Goal: Task Accomplishment & Management: Complete application form

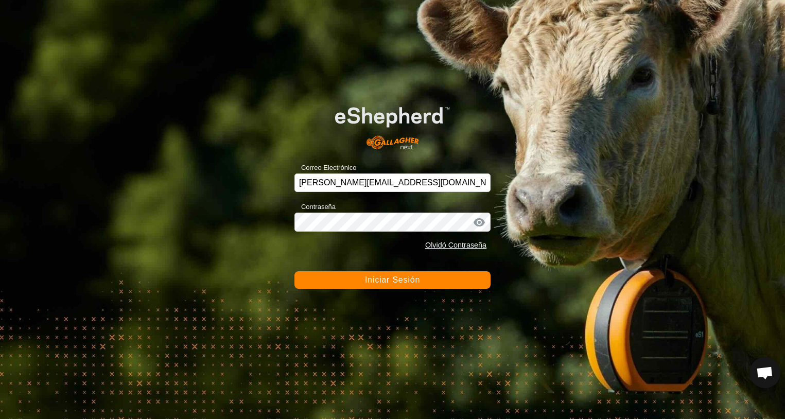
click at [410, 284] on span "Iniciar Sesión" at bounding box center [392, 279] width 55 height 9
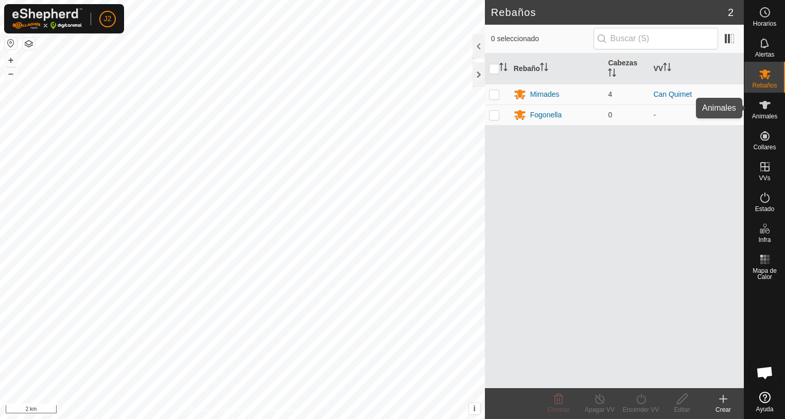
click at [757, 106] on es-animals-svg-icon at bounding box center [764, 105] width 19 height 16
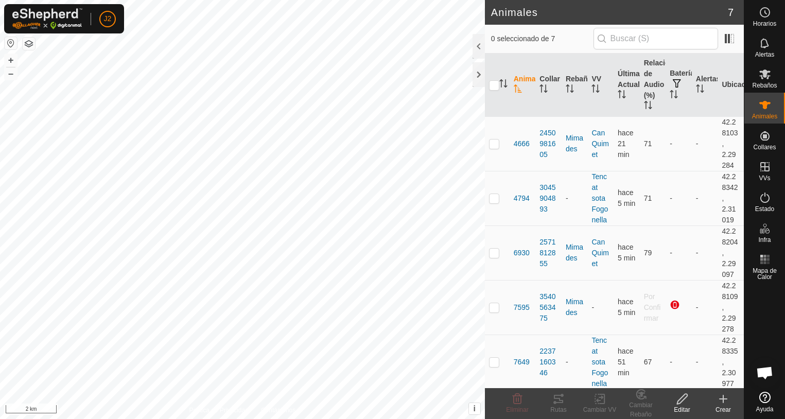
click at [724, 399] on icon at bounding box center [722, 399] width 7 height 0
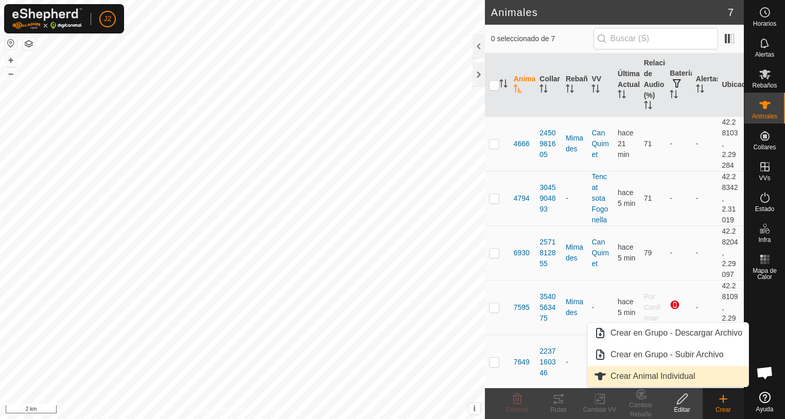
click at [660, 376] on link "Crear Animal Individual" at bounding box center [668, 376] width 161 height 21
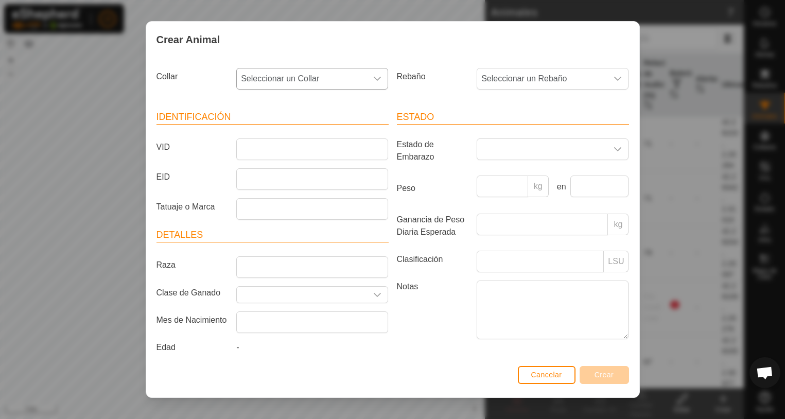
click at [380, 79] on div "dropdown trigger" at bounding box center [377, 78] width 21 height 21
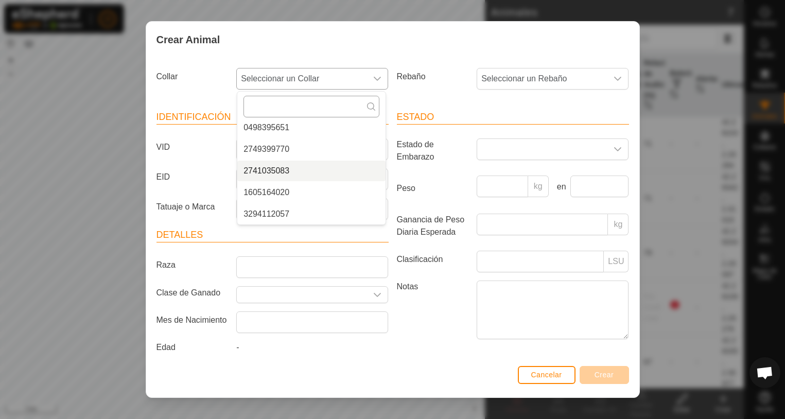
scroll to position [65, 0]
click at [276, 132] on li "0498395651" at bounding box center [311, 131] width 148 height 21
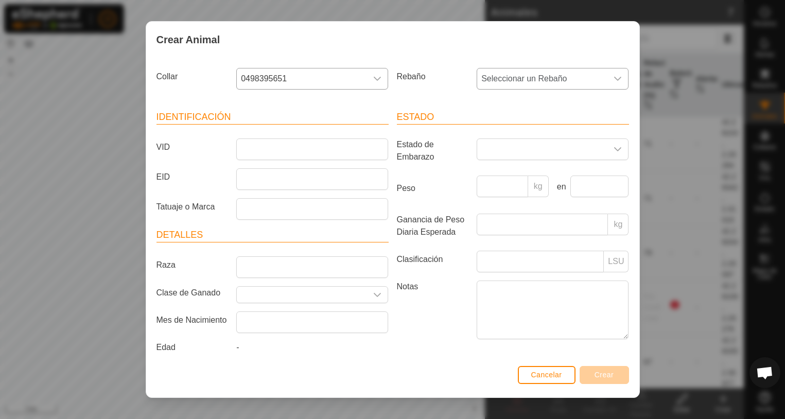
click at [613, 78] on icon "dropdown trigger" at bounding box center [617, 79] width 8 height 8
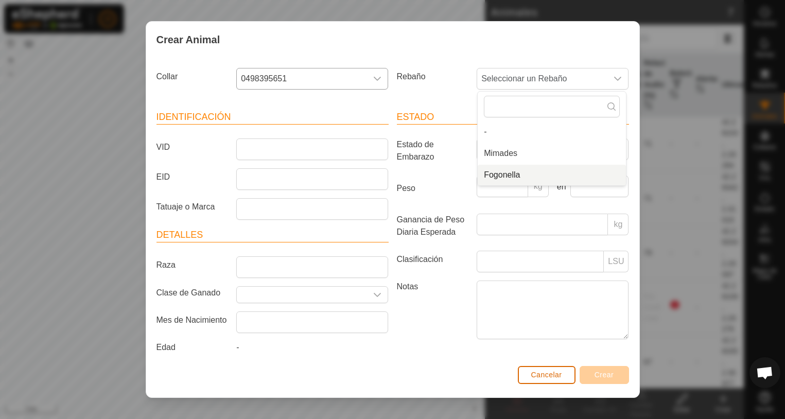
click at [546, 372] on span "Cancelar" at bounding box center [546, 374] width 31 height 8
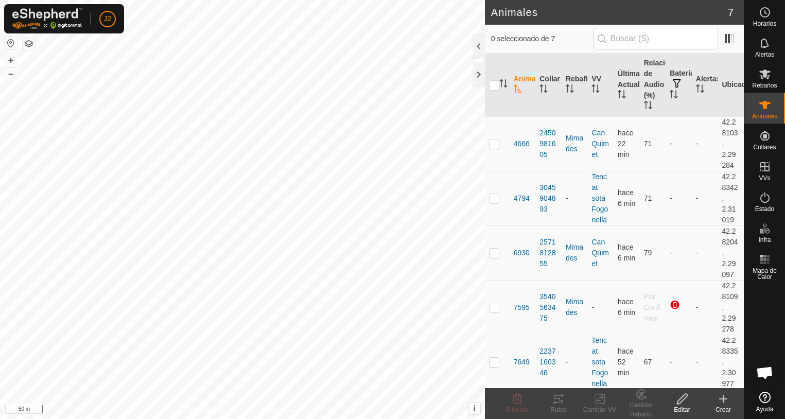
click at [723, 402] on icon at bounding box center [723, 398] width 0 height 7
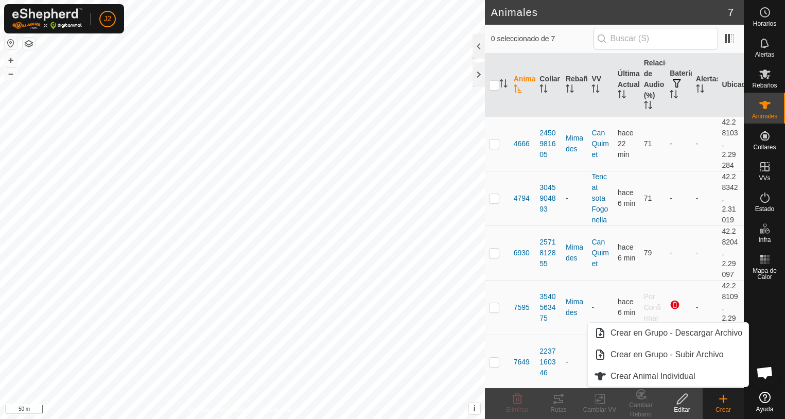
click at [721, 401] on icon at bounding box center [723, 399] width 12 height 12
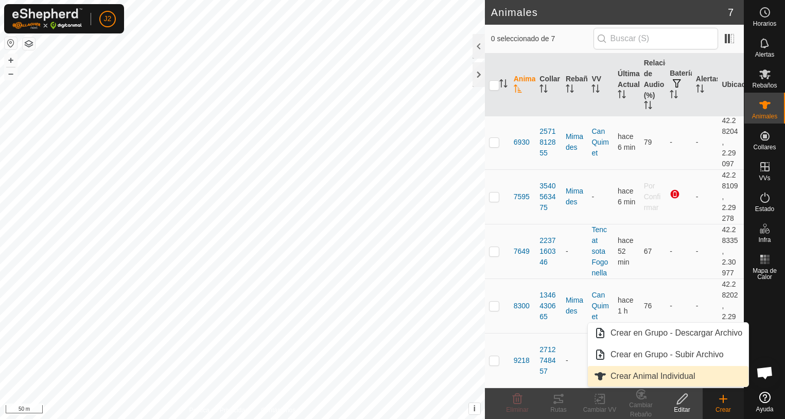
click at [639, 378] on link "Crear Animal Individual" at bounding box center [668, 376] width 161 height 21
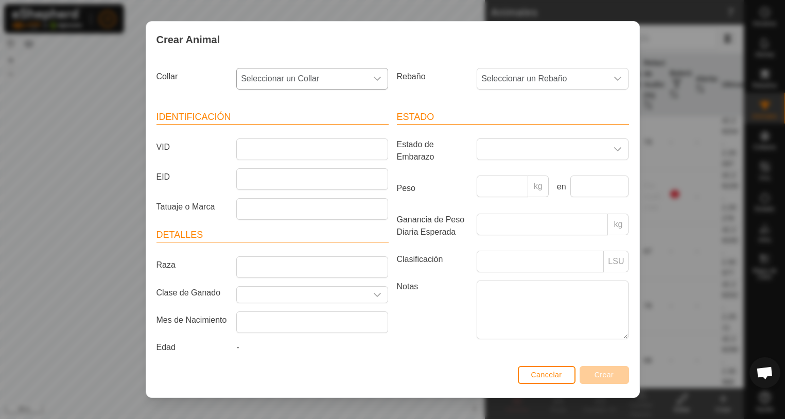
click at [375, 79] on icon "dropdown trigger" at bounding box center [377, 79] width 7 height 4
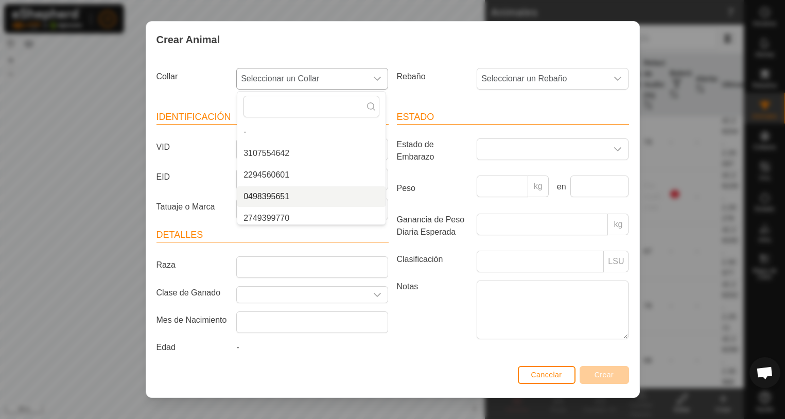
click at [286, 198] on li "0498395651" at bounding box center [311, 196] width 148 height 21
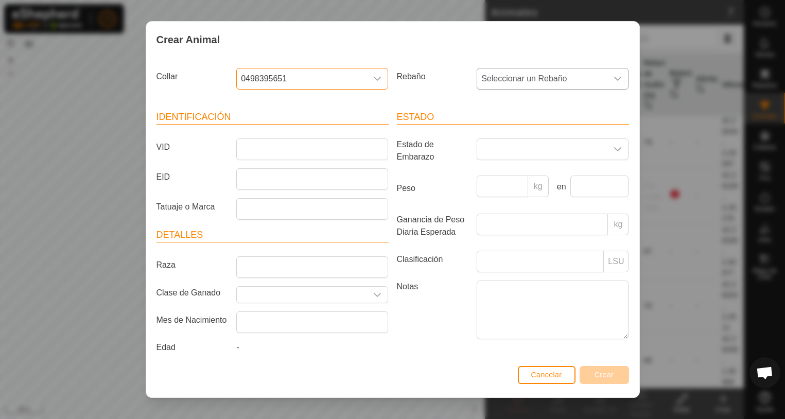
click at [615, 81] on div "dropdown trigger" at bounding box center [617, 78] width 21 height 21
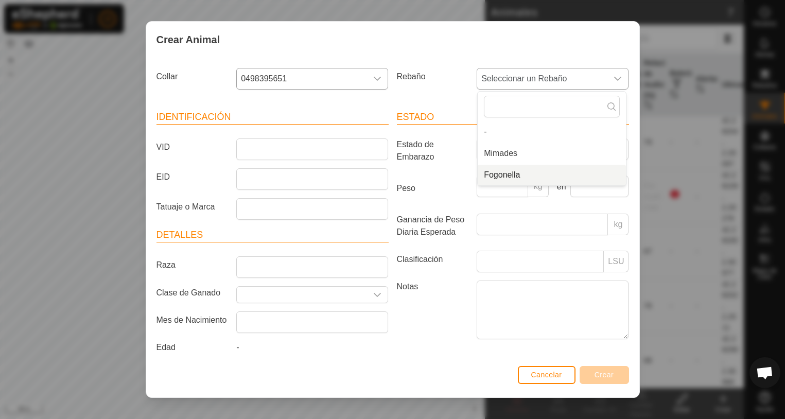
click at [503, 175] on li "Fogonella" at bounding box center [551, 175] width 148 height 21
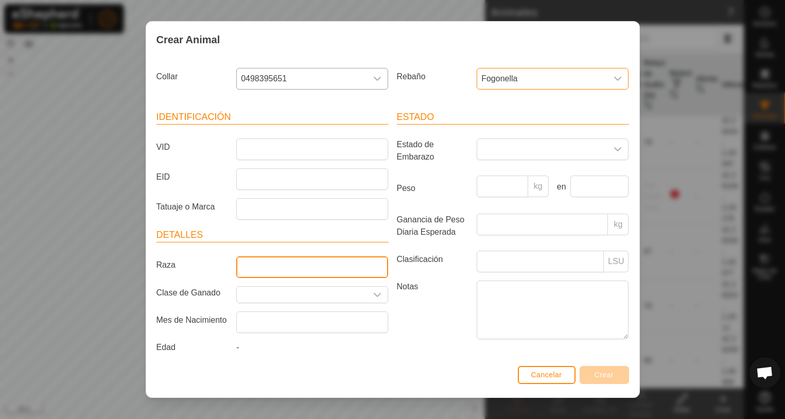
click at [292, 269] on input "Raza" at bounding box center [312, 267] width 152 height 22
type input "Bruna dels Pirineus"
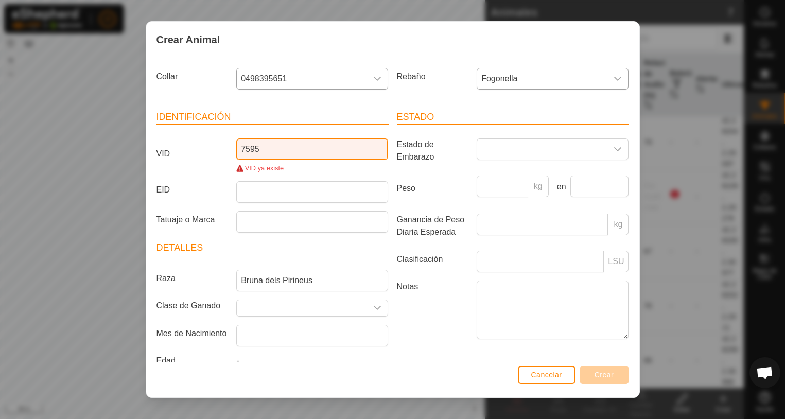
click at [261, 146] on input "7595" at bounding box center [312, 149] width 152 height 22
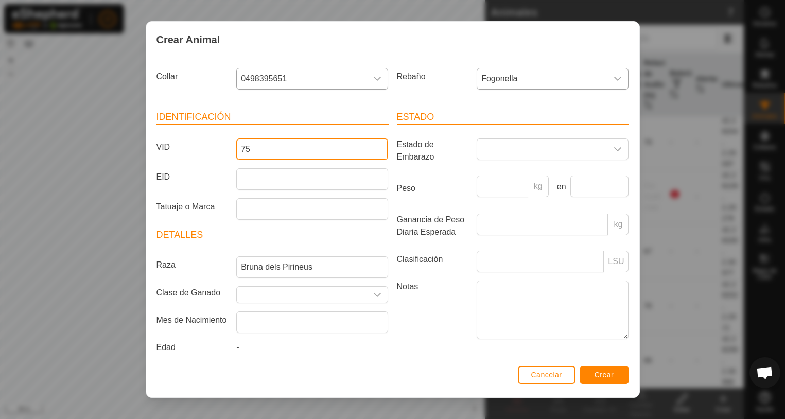
type input "7"
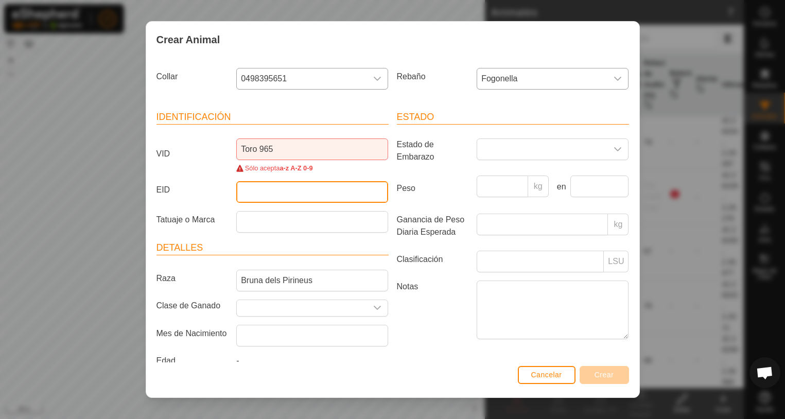
click at [298, 196] on input "EID" at bounding box center [312, 192] width 152 height 22
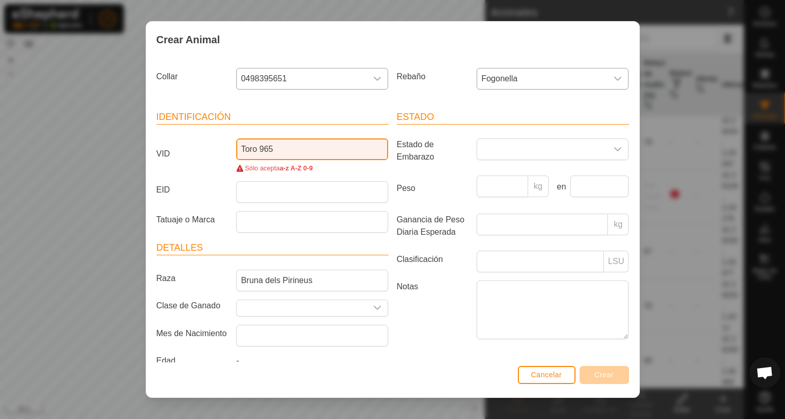
click at [279, 150] on input "Toro 965" at bounding box center [312, 149] width 152 height 22
type input "Toro 9565"
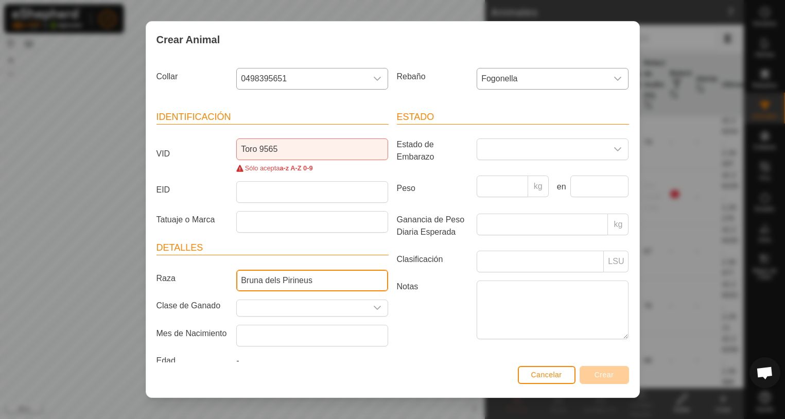
click at [277, 288] on input "Bruna dels Pirineus" at bounding box center [312, 281] width 152 height 22
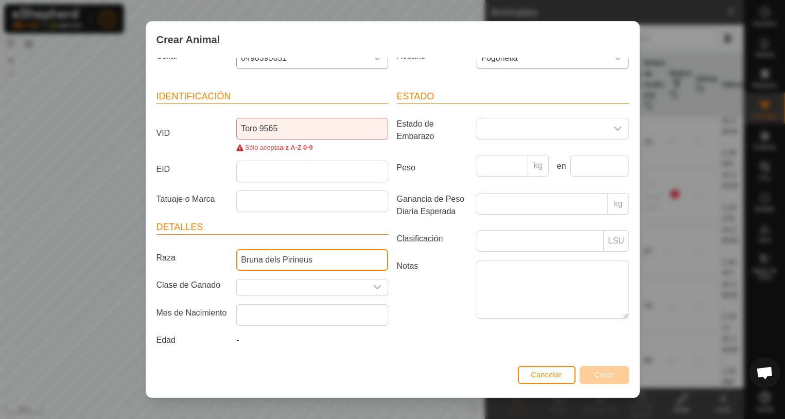
scroll to position [0, 0]
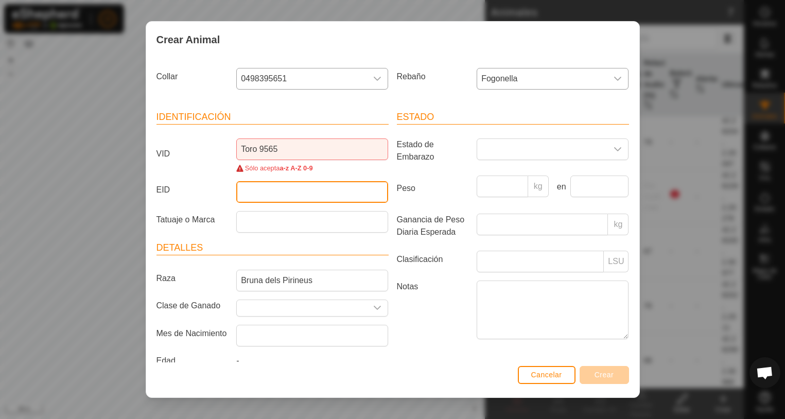
click at [264, 181] on input "EID" at bounding box center [312, 192] width 152 height 22
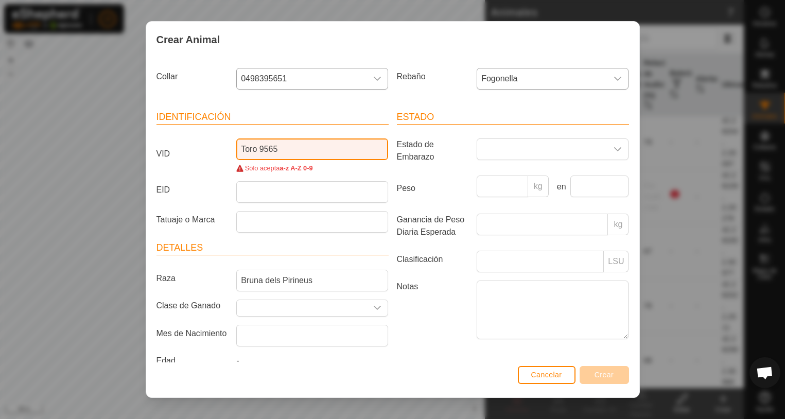
drag, startPoint x: 285, startPoint y: 148, endPoint x: 218, endPoint y: 148, distance: 66.9
click at [218, 148] on div "VID Toro 9565 Sólo acepta a-z A-Z 0-9" at bounding box center [272, 155] width 240 height 35
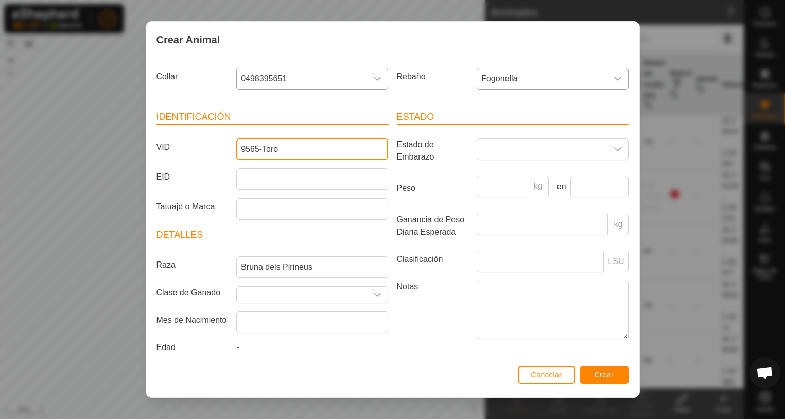
type input "9565-Toro"
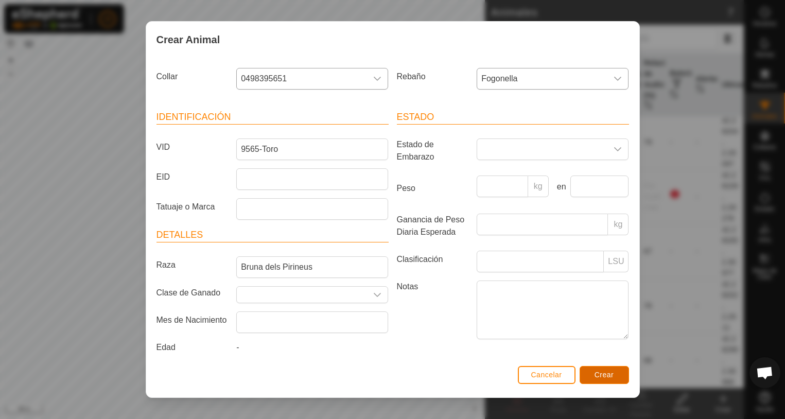
click at [598, 374] on span "Crear" at bounding box center [604, 374] width 20 height 8
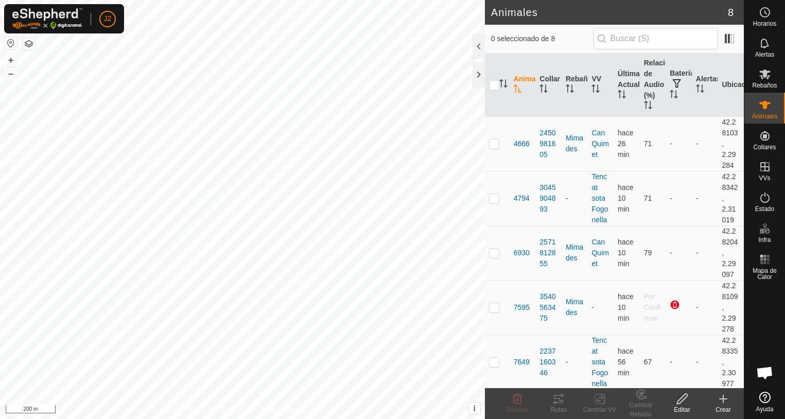
click at [726, 400] on icon at bounding box center [723, 399] width 12 height 12
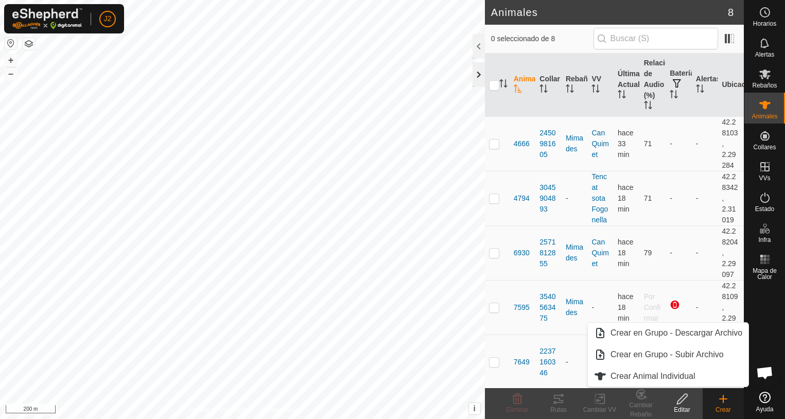
click at [476, 81] on div at bounding box center [478, 74] width 12 height 25
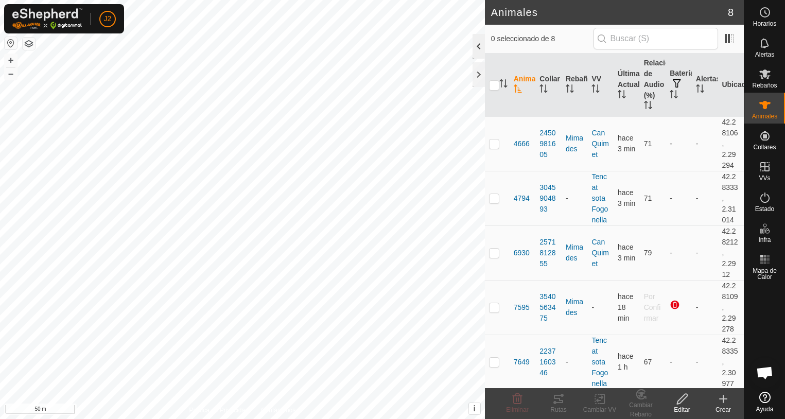
click at [479, 50] on div at bounding box center [478, 46] width 12 height 25
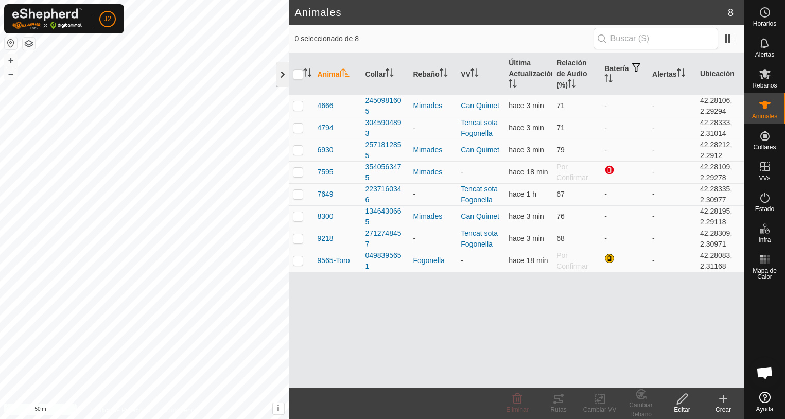
click at [282, 73] on div at bounding box center [282, 74] width 12 height 25
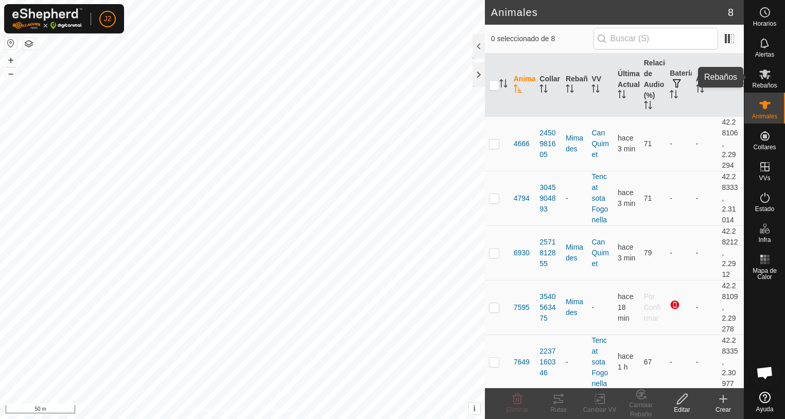
click at [769, 82] on span "Rebaños" at bounding box center [764, 85] width 25 height 6
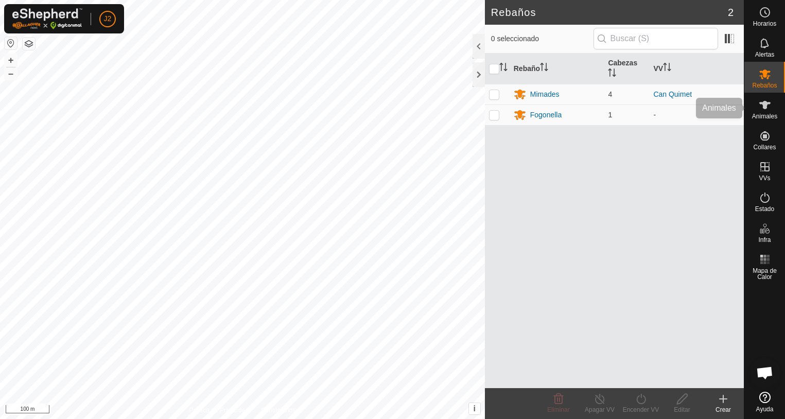
click at [769, 111] on es-animals-svg-icon at bounding box center [764, 105] width 19 height 16
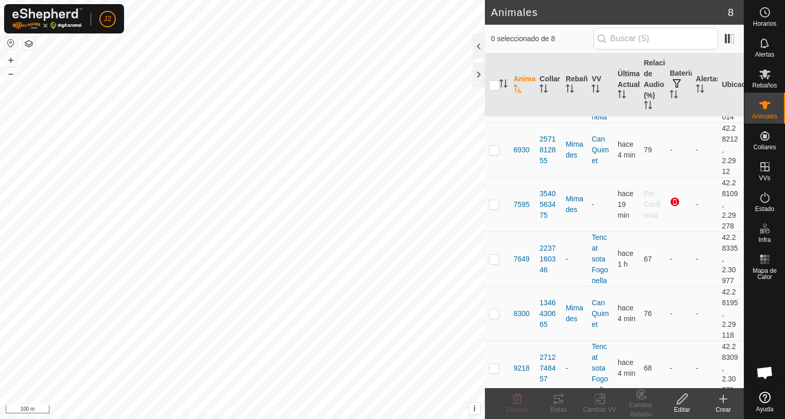
scroll to position [165, 0]
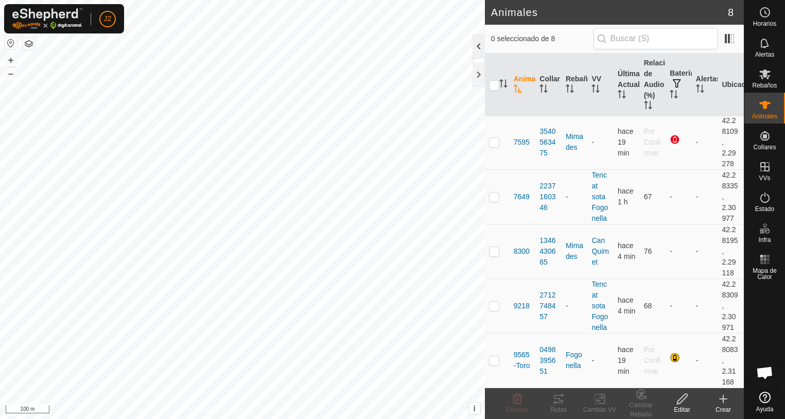
click at [474, 53] on div at bounding box center [478, 46] width 12 height 25
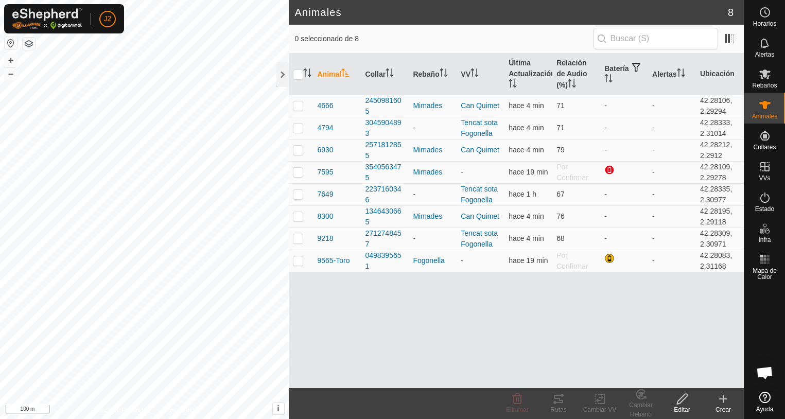
scroll to position [0, 0]
click at [764, 72] on icon at bounding box center [764, 74] width 11 height 10
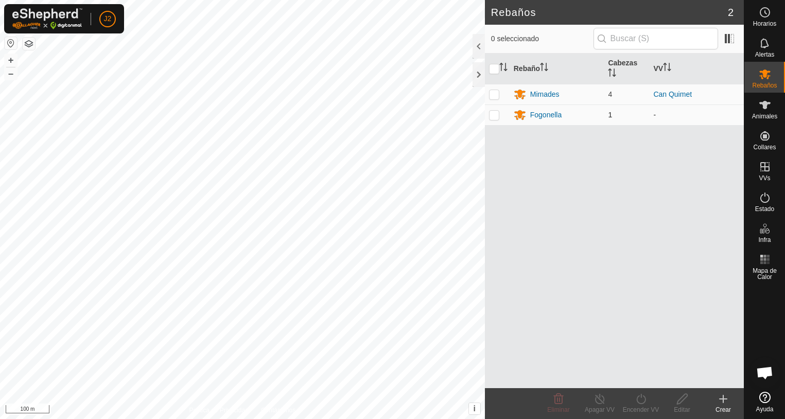
click at [493, 116] on p-checkbox at bounding box center [494, 115] width 10 height 8
checkbox input "true"
click at [680, 401] on icon at bounding box center [682, 399] width 13 height 12
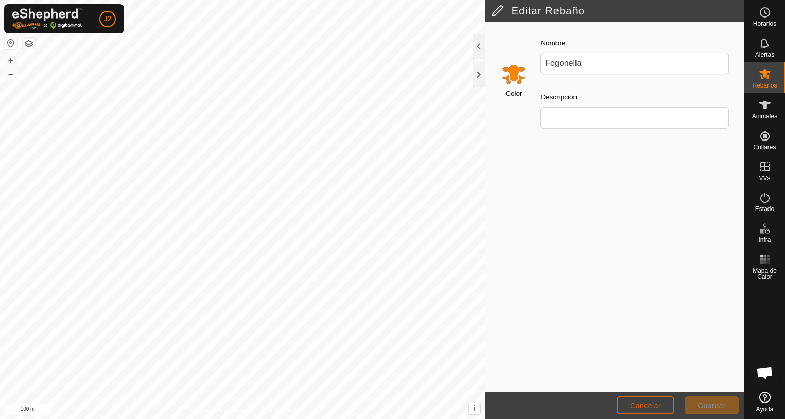
click at [646, 401] on span "Cancelar" at bounding box center [645, 405] width 31 height 8
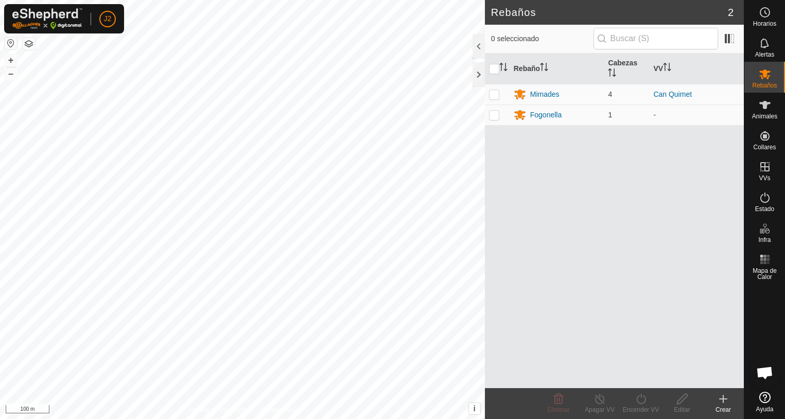
click at [720, 404] on icon at bounding box center [723, 399] width 12 height 12
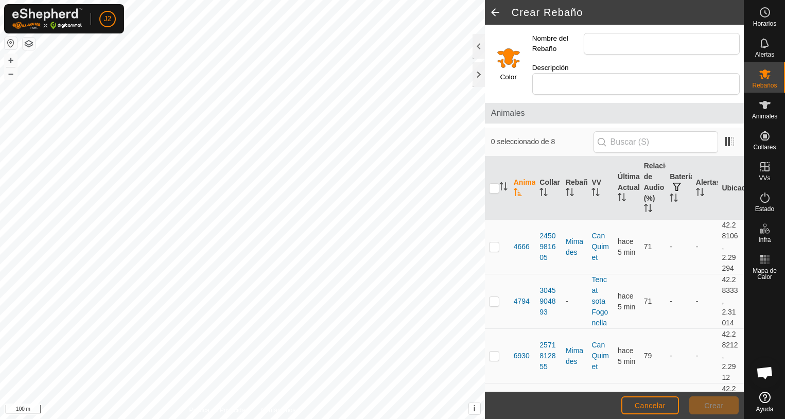
click at [507, 56] on input "Select a color" at bounding box center [508, 57] width 25 height 25
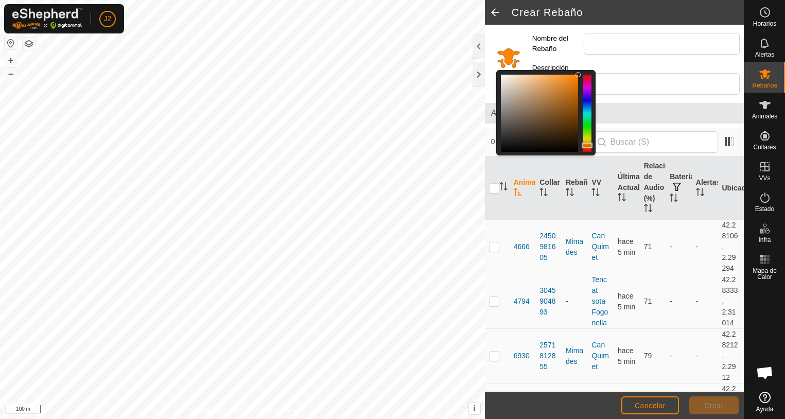
click at [507, 55] on input "Select a color" at bounding box center [508, 57] width 25 height 25
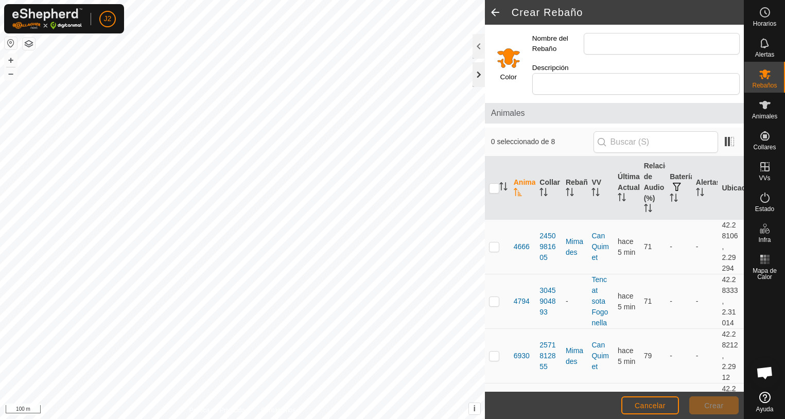
click at [479, 75] on div at bounding box center [478, 74] width 12 height 25
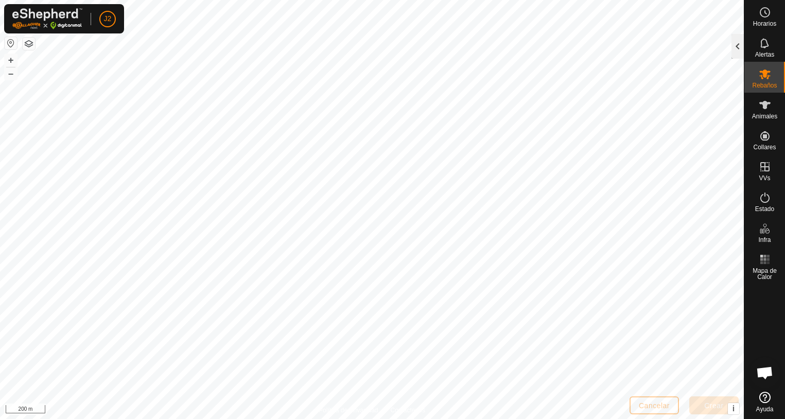
click at [735, 54] on div at bounding box center [737, 46] width 12 height 25
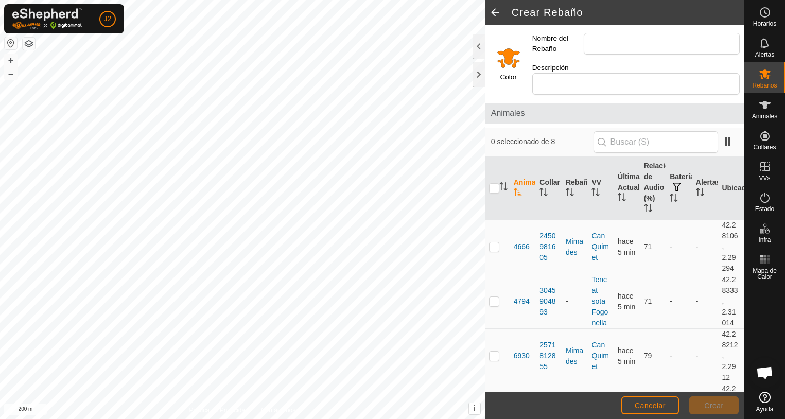
click at [508, 72] on label "Color" at bounding box center [508, 77] width 16 height 10
click at [507, 56] on input "Select a color" at bounding box center [508, 57] width 25 height 25
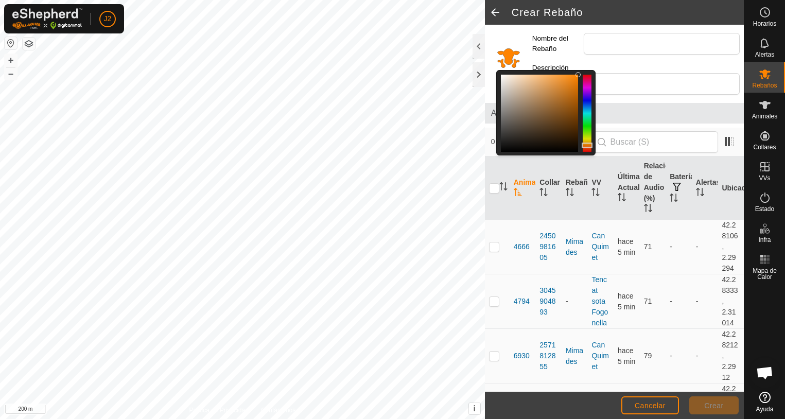
click at [587, 105] on div at bounding box center [586, 113] width 9 height 77
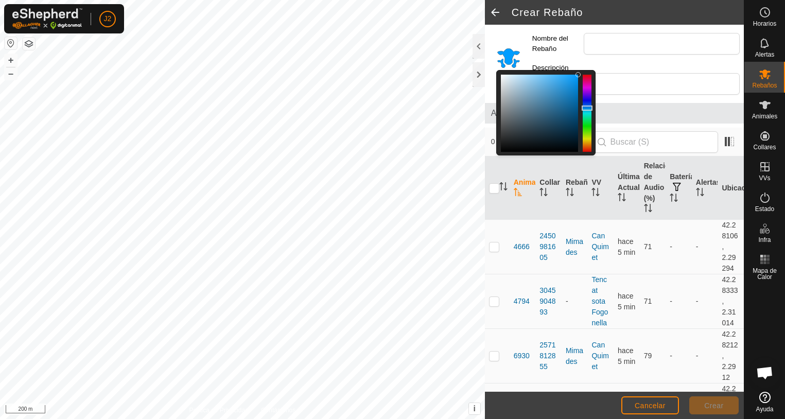
click at [587, 105] on div at bounding box center [586, 107] width 11 height 5
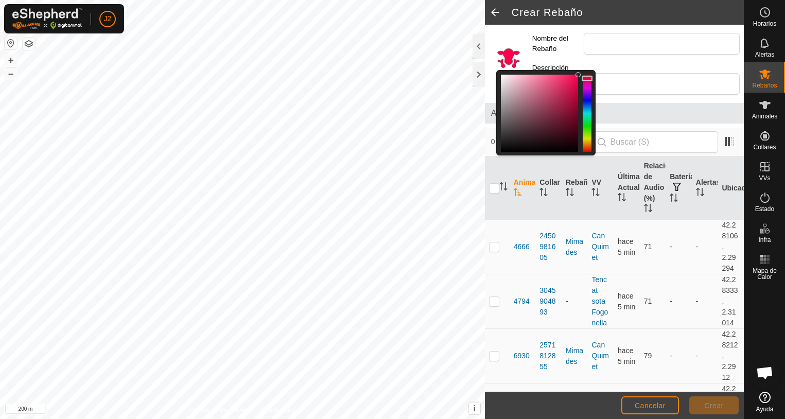
click at [588, 75] on div at bounding box center [586, 113] width 9 height 77
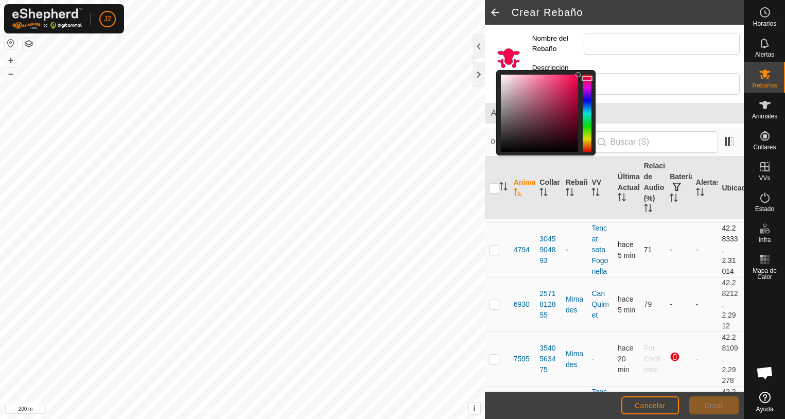
click at [494, 245] on p-checkbox at bounding box center [494, 249] width 10 height 8
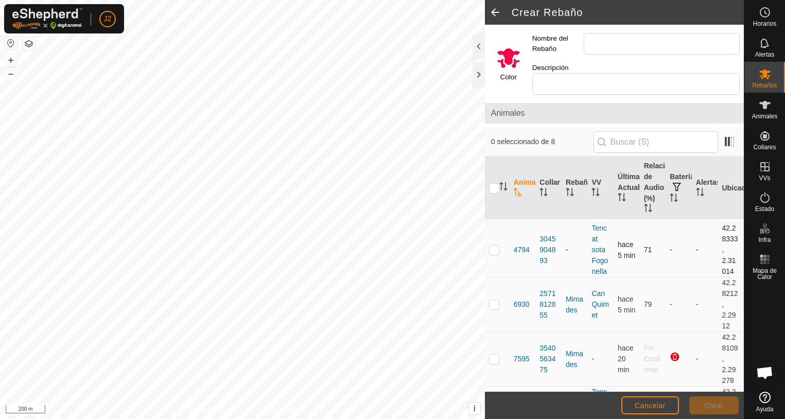
checkbox input "true"
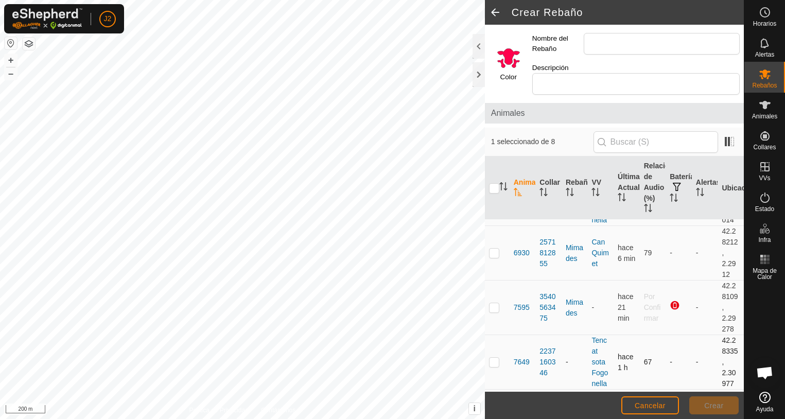
click at [496, 358] on p-checkbox at bounding box center [494, 362] width 10 height 8
checkbox input "true"
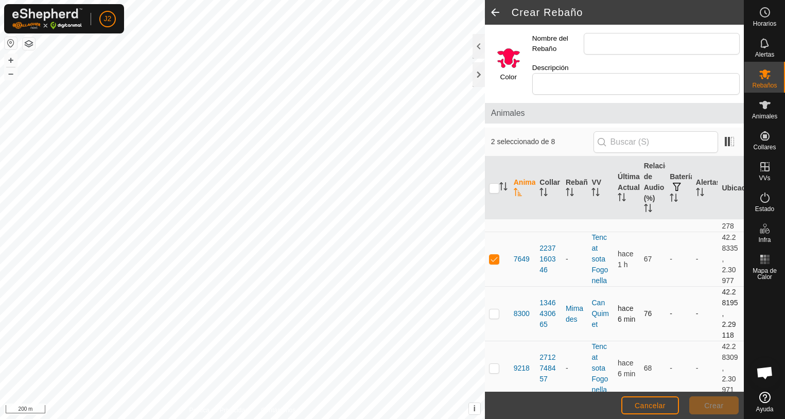
scroll to position [254, 0]
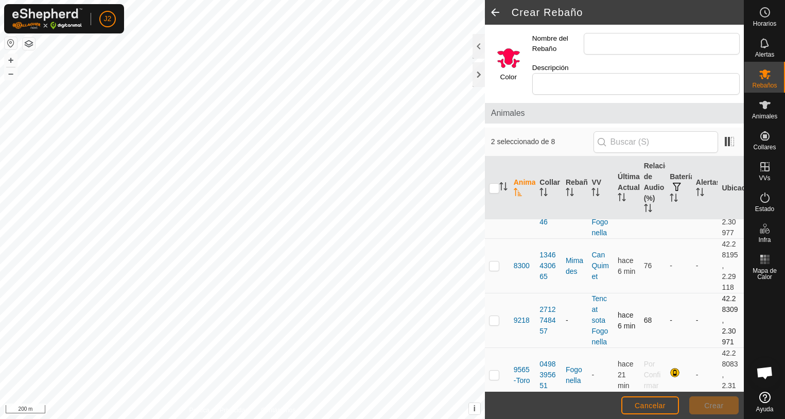
click at [494, 316] on p-checkbox at bounding box center [494, 320] width 10 height 8
checkbox input "true"
click at [493, 370] on p-checkbox at bounding box center [494, 374] width 10 height 8
checkbox input "true"
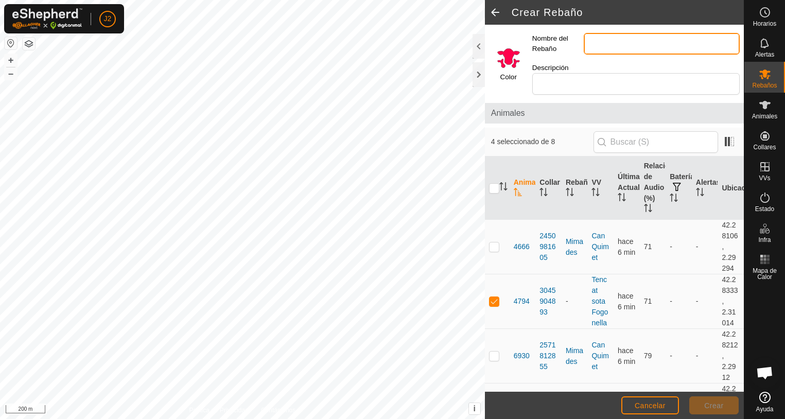
click at [594, 43] on input "Nombre del Rebaño" at bounding box center [661, 44] width 156 height 22
type input "Fogonella"
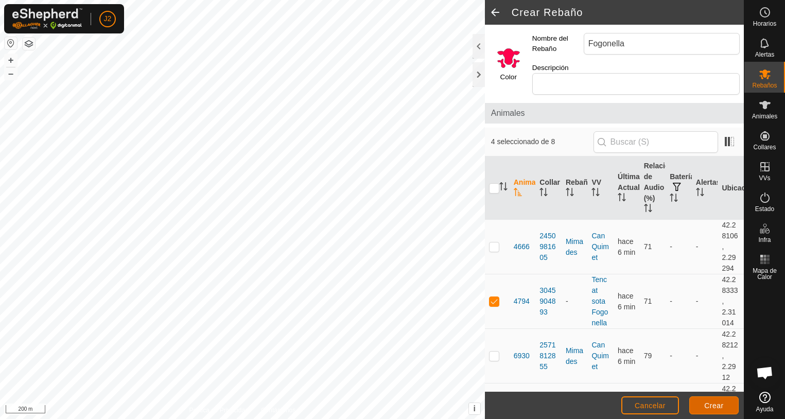
click at [714, 403] on span "Crear" at bounding box center [714, 405] width 20 height 8
click at [659, 404] on span "Cancelar" at bounding box center [649, 405] width 31 height 8
